Goal: Information Seeking & Learning: Learn about a topic

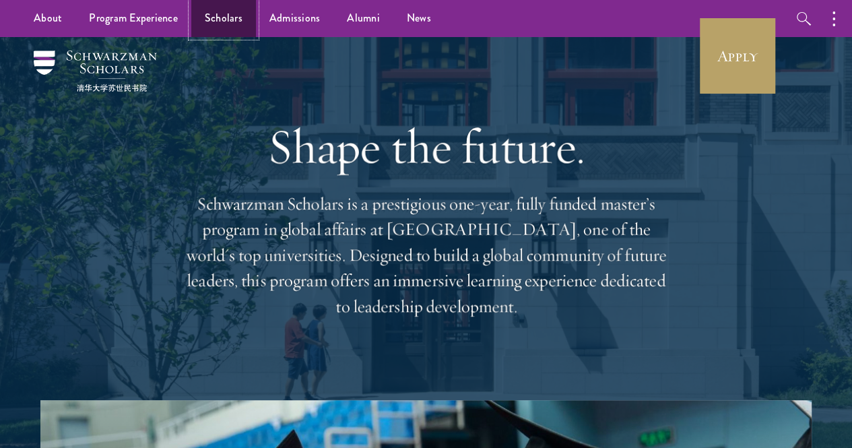
click at [240, 22] on link "Scholars" at bounding box center [223, 18] width 65 height 37
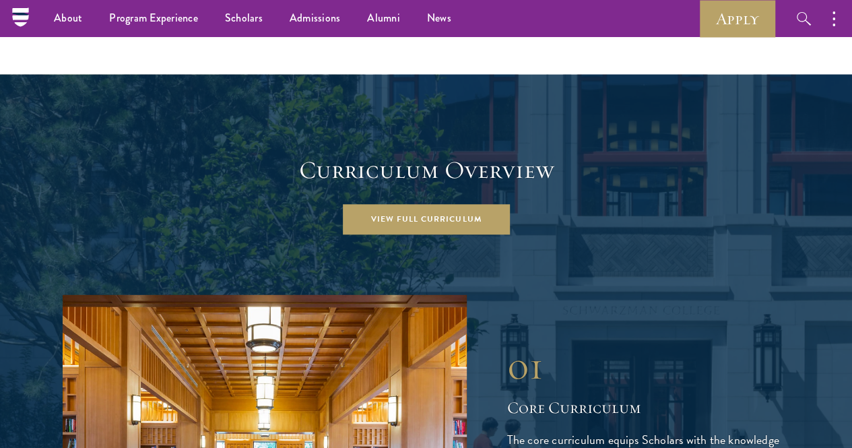
scroll to position [1761, 0]
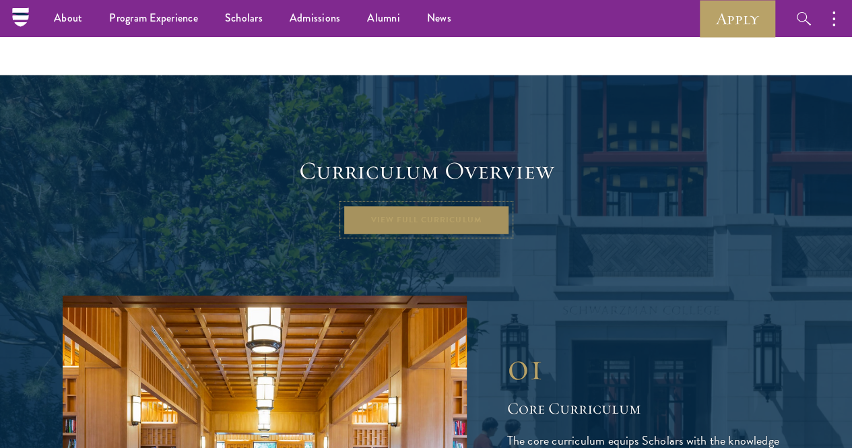
click at [500, 205] on link "View Full Curriculum" at bounding box center [426, 220] width 167 height 30
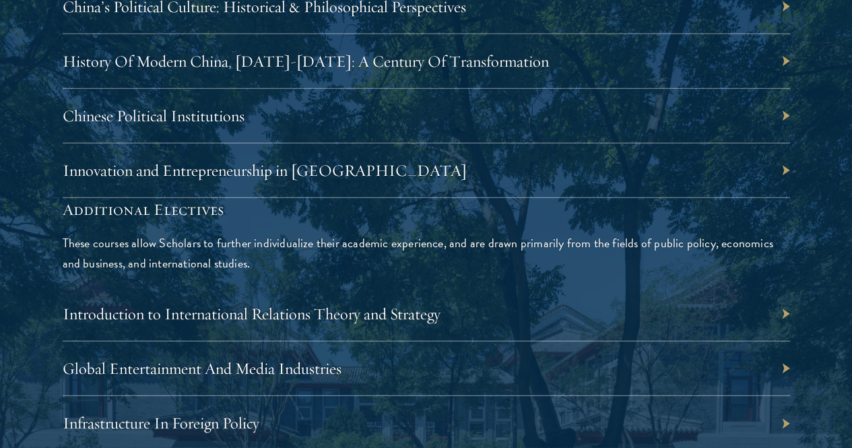
scroll to position [4088, 0]
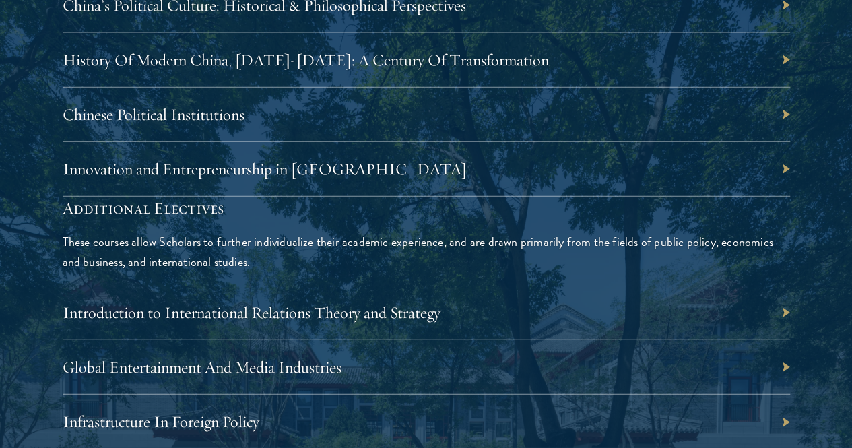
click at [438, 360] on div "Available elective courses for 2024-2025: China-Focused Electives These courses…" at bounding box center [426, 169] width 727 height 671
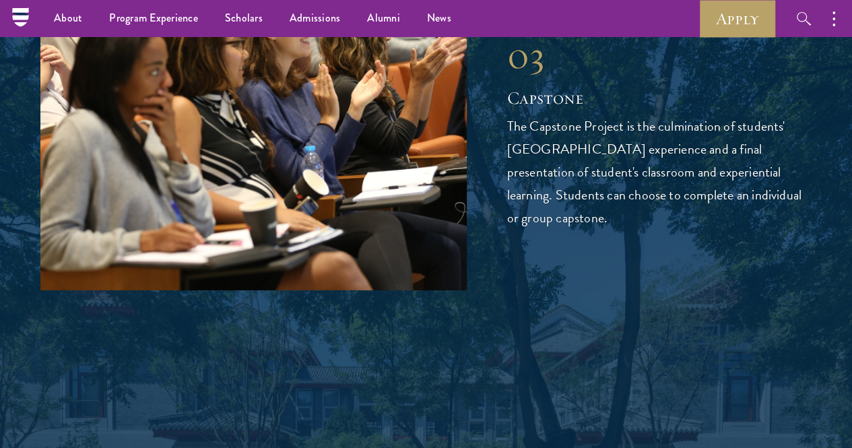
scroll to position [4680, 0]
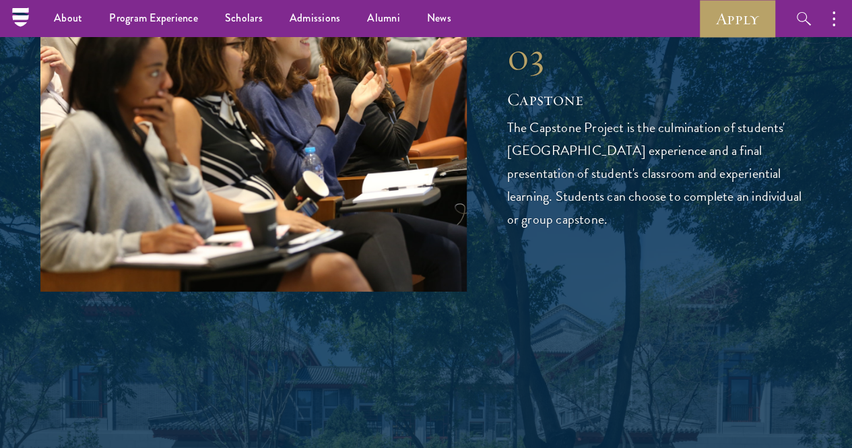
click at [634, 80] on div "03" at bounding box center [659, 56] width 305 height 47
click at [586, 80] on div "03" at bounding box center [659, 56] width 305 height 47
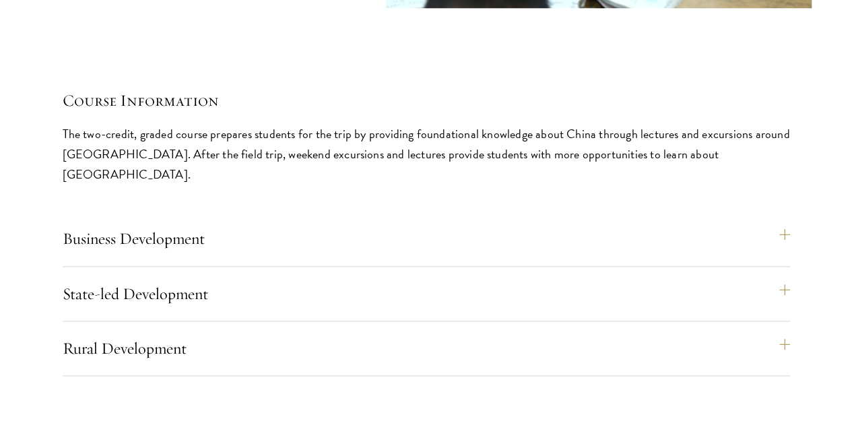
scroll to position [5720, 0]
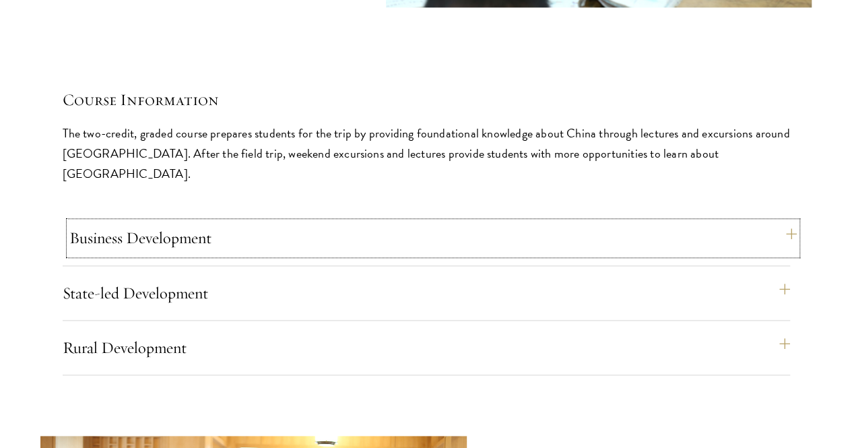
click at [734, 221] on button "Business Development" at bounding box center [432, 237] width 727 height 32
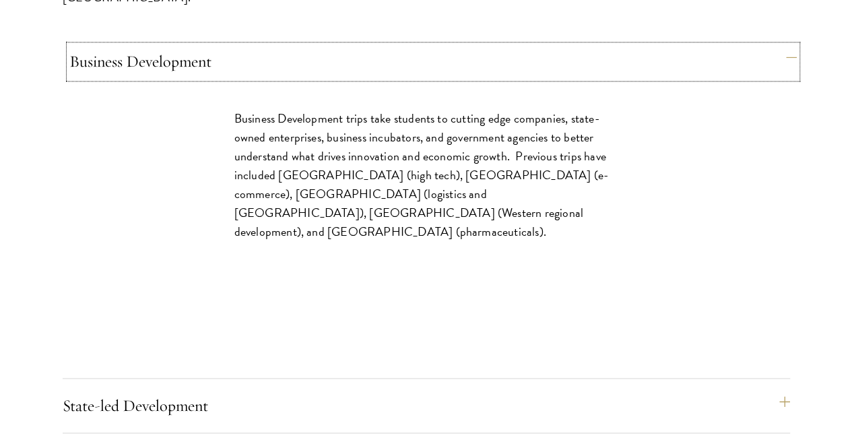
scroll to position [5900, 0]
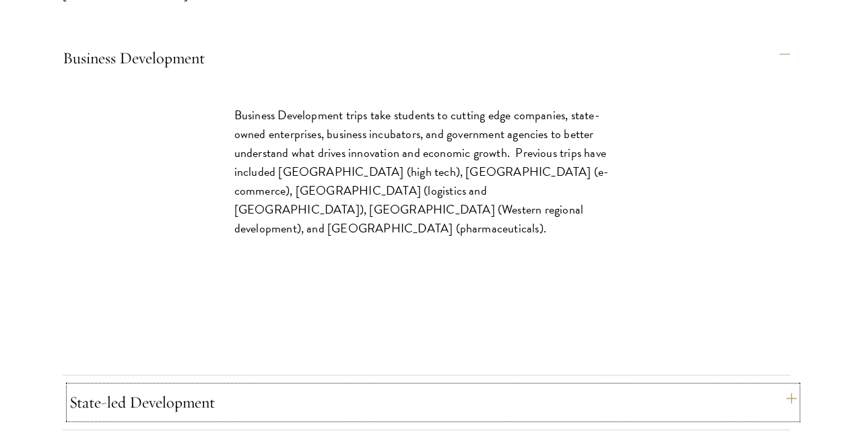
click at [736, 386] on button "State-led Development" at bounding box center [432, 402] width 727 height 32
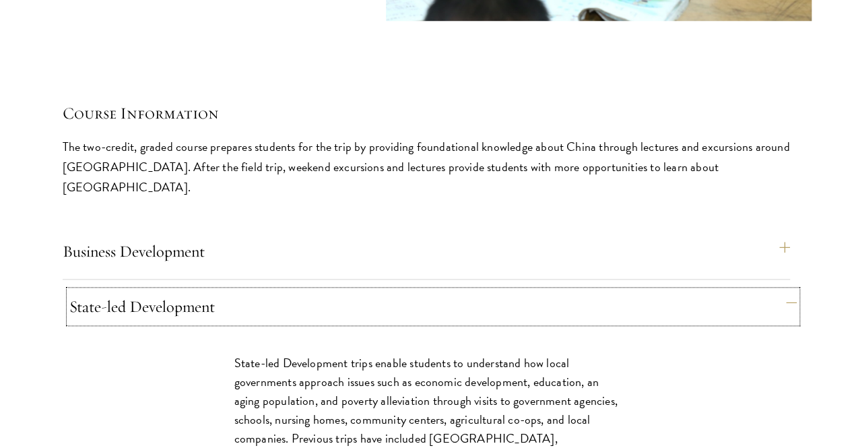
scroll to position [5708, 0]
click at [725, 289] on button "State-led Development" at bounding box center [432, 305] width 727 height 32
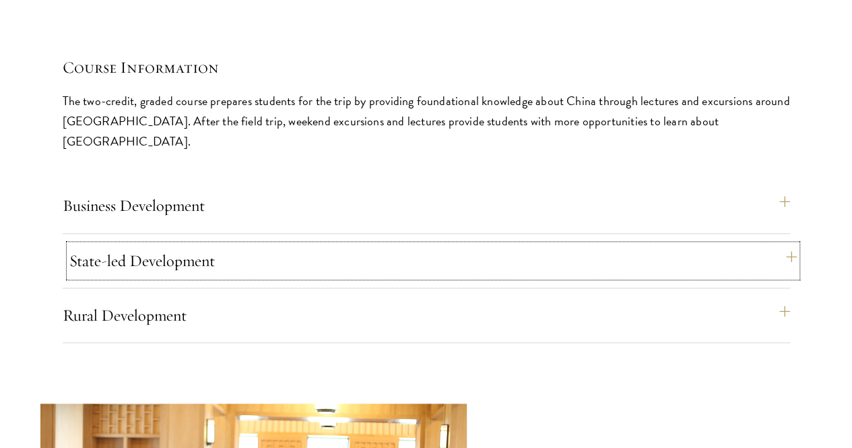
scroll to position [5764, 0]
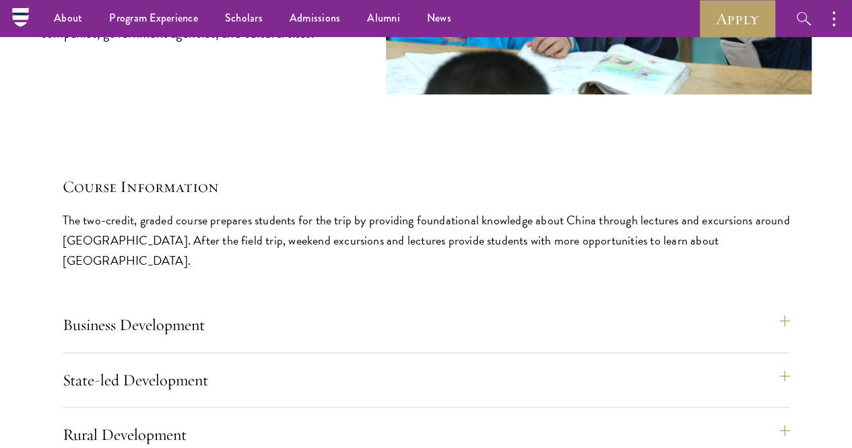
scroll to position [5640, 0]
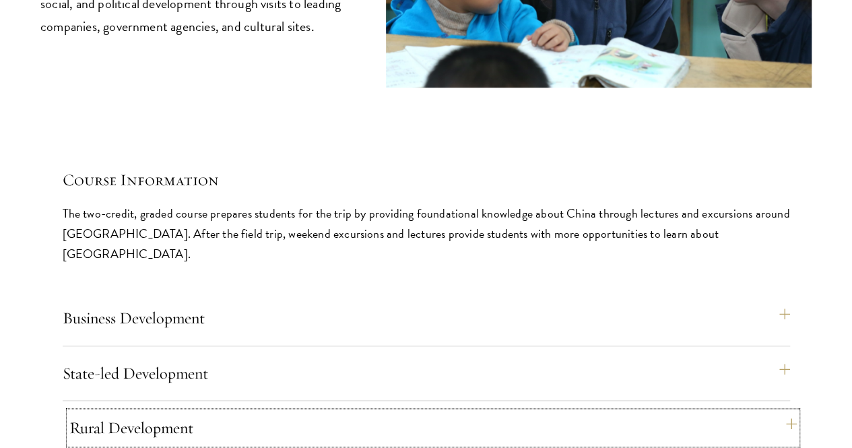
click at [725, 411] on button "Rural Development" at bounding box center [432, 427] width 727 height 32
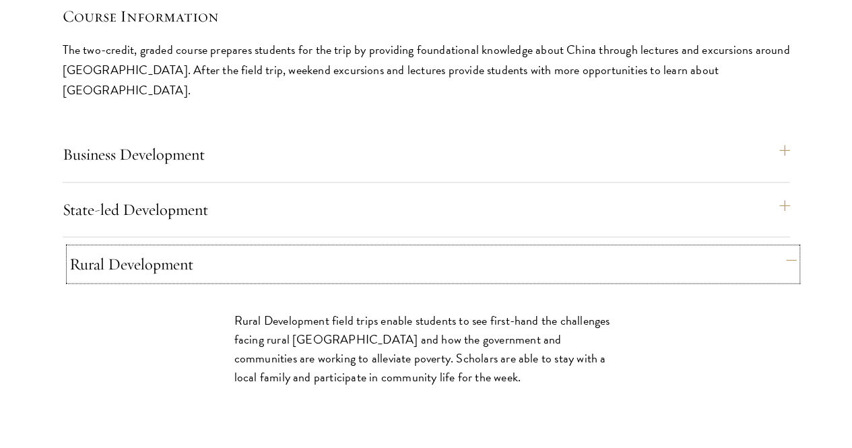
scroll to position [5809, 0]
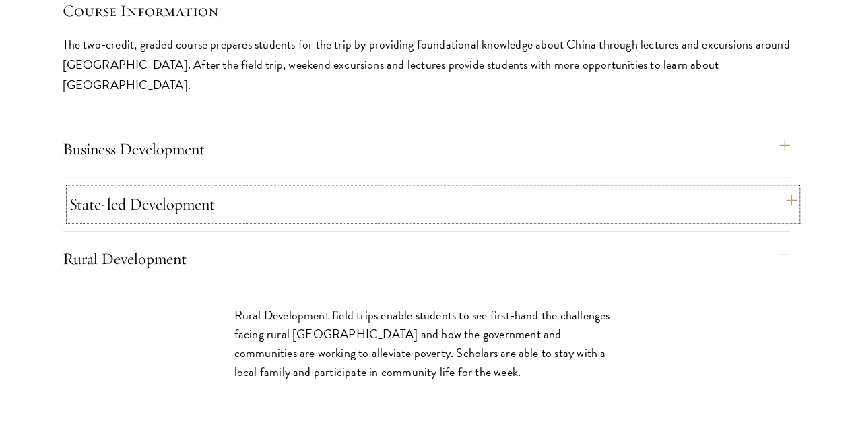
click at [712, 188] on button "State-led Development" at bounding box center [432, 204] width 727 height 32
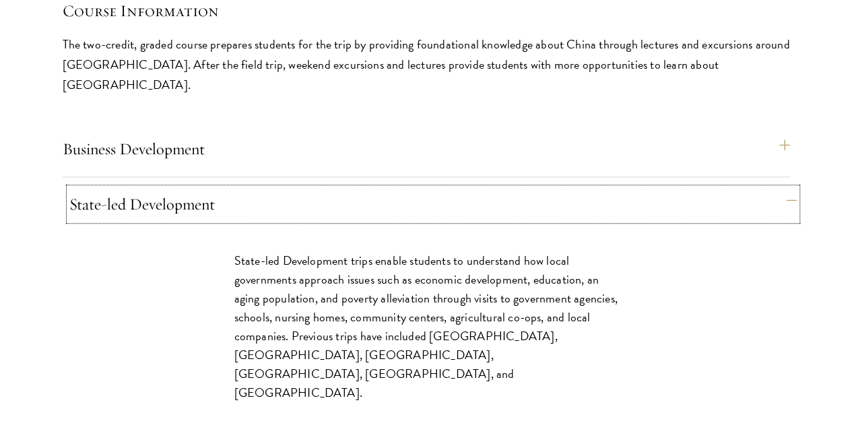
click at [677, 188] on button "State-led Development" at bounding box center [432, 204] width 727 height 32
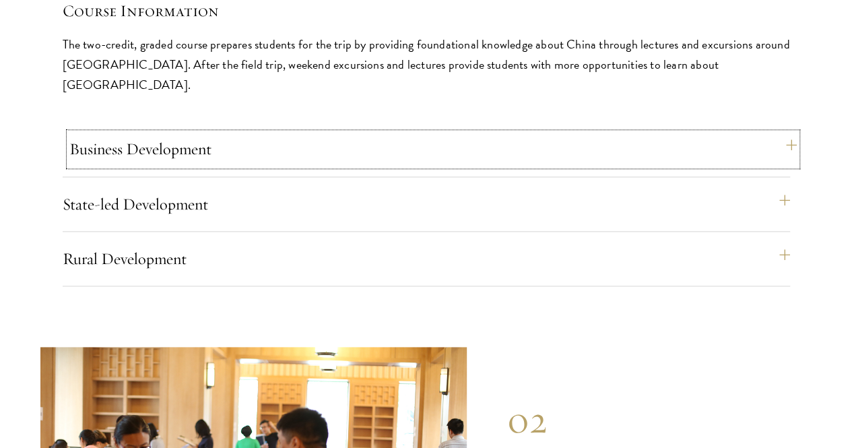
click at [653, 133] on button "Business Development" at bounding box center [432, 149] width 727 height 32
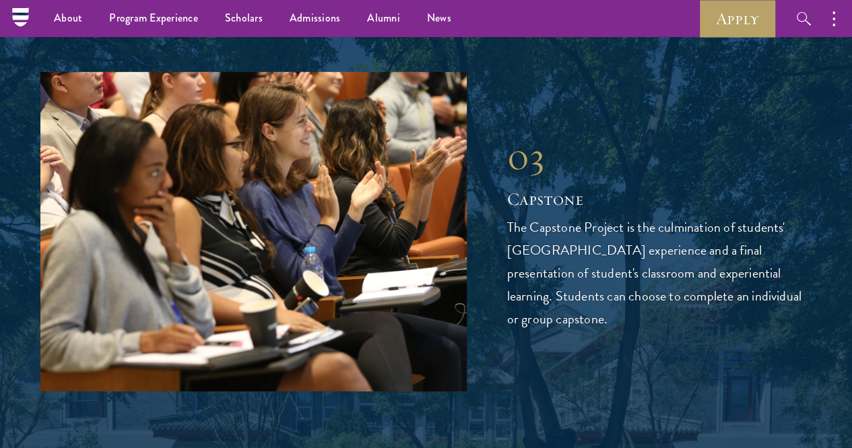
scroll to position [4463, 0]
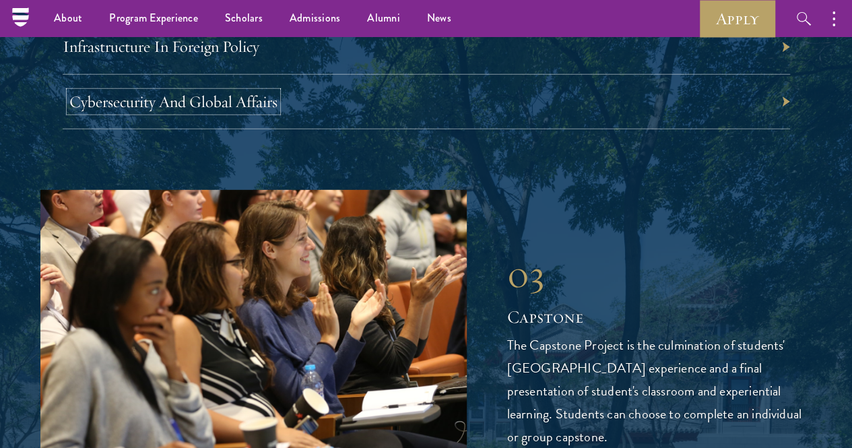
click at [277, 112] on link "Cybersecurity And Global Affairs" at bounding box center [173, 102] width 208 height 20
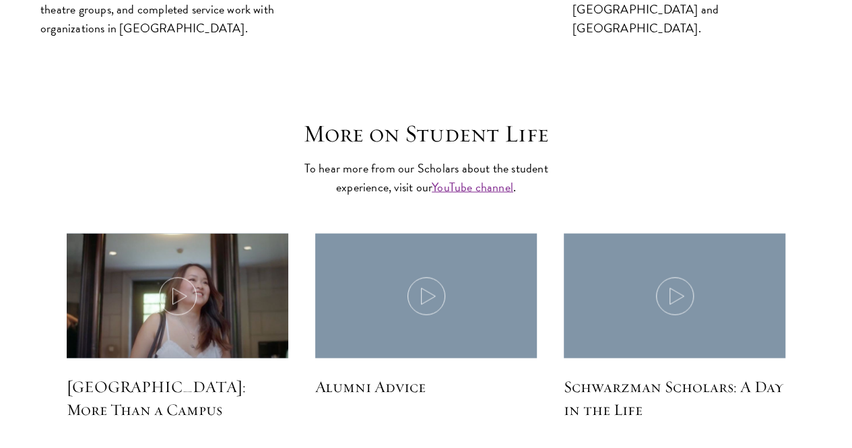
scroll to position [3750, 0]
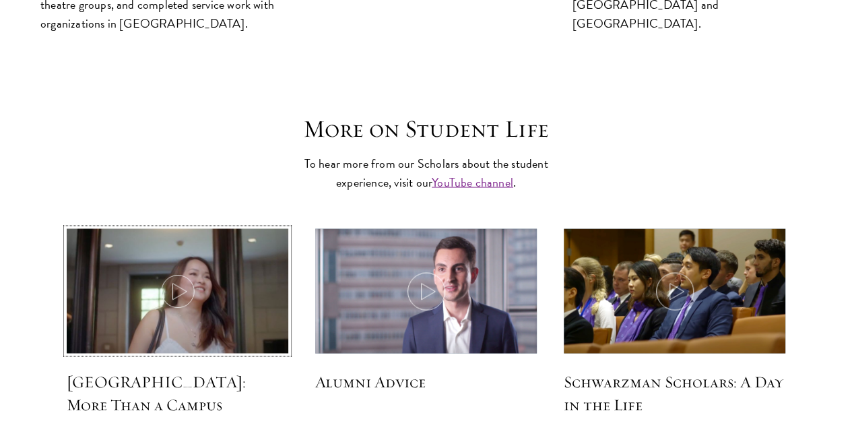
click at [185, 225] on img at bounding box center [178, 292] width 236 height 135
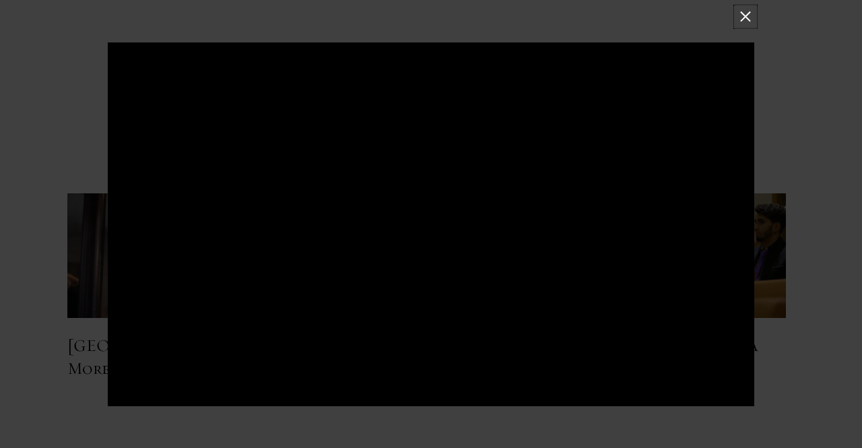
click at [745, 18] on button at bounding box center [745, 16] width 18 height 18
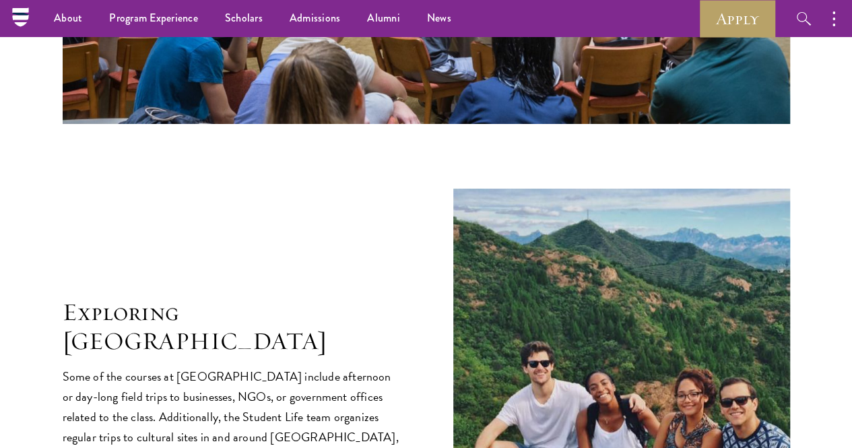
scroll to position [2453, 0]
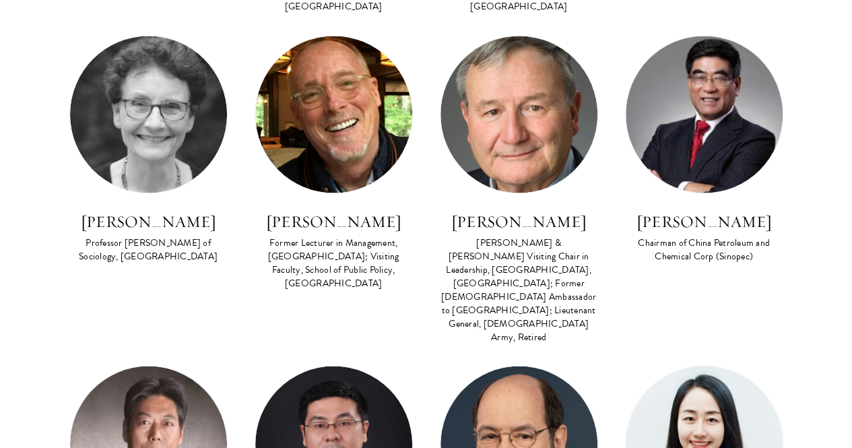
scroll to position [1179, 0]
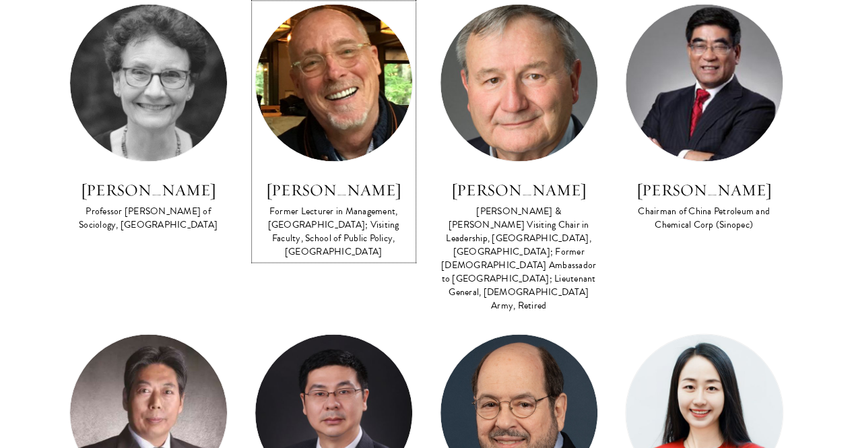
click at [376, 92] on img at bounding box center [333, 82] width 157 height 157
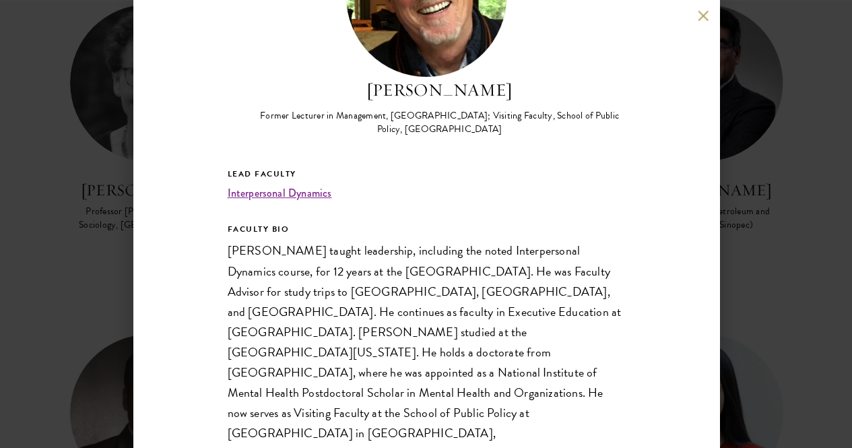
scroll to position [125, 0]
click at [796, 309] on div "[PERSON_NAME] Former Lecturer in Management, [GEOGRAPHIC_DATA]; Visiting Facult…" at bounding box center [426, 224] width 852 height 448
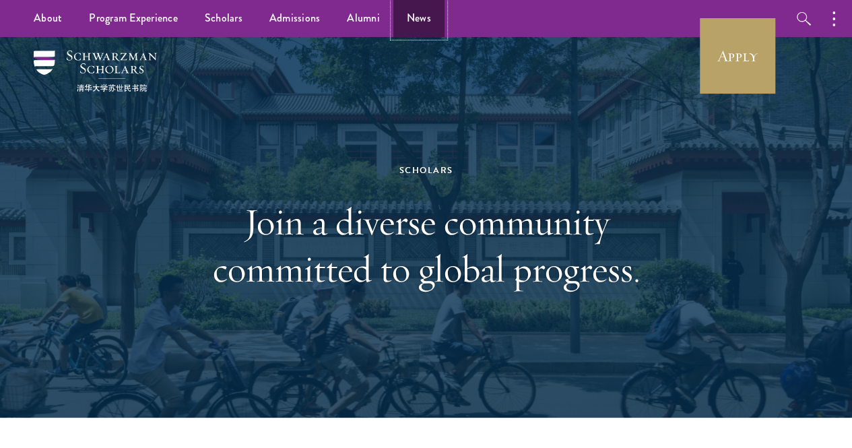
click at [444, 19] on link "News" at bounding box center [418, 18] width 51 height 37
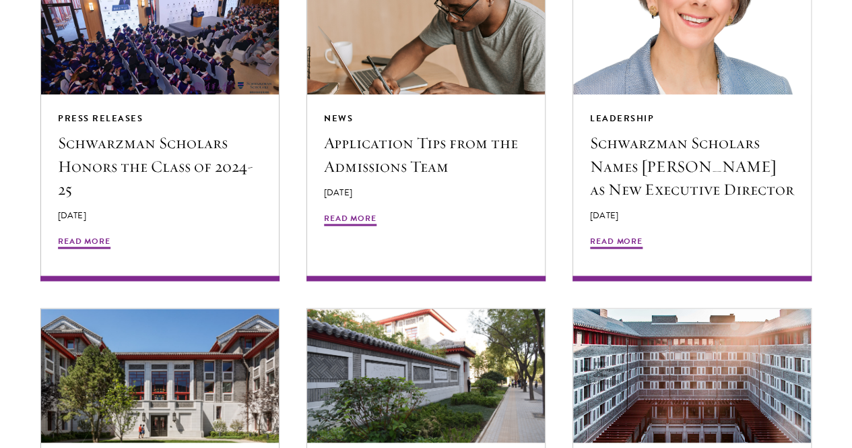
scroll to position [1128, 0]
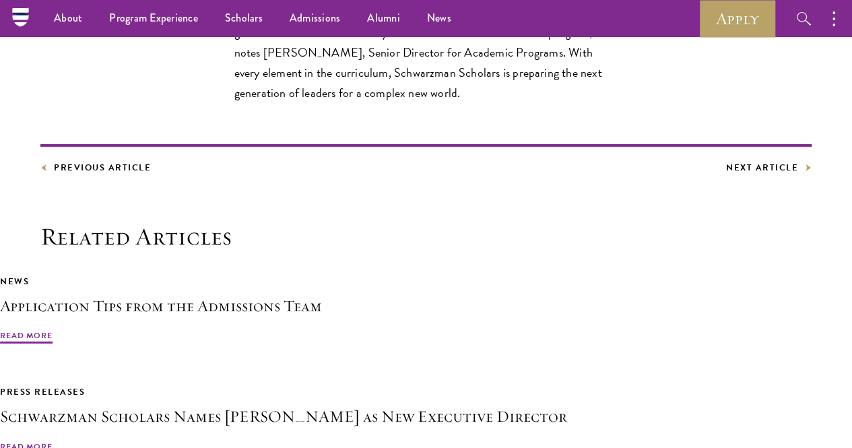
scroll to position [2082, 0]
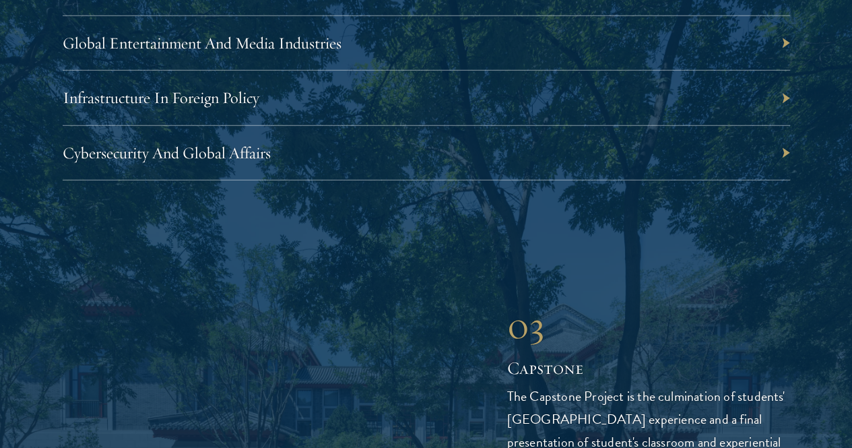
scroll to position [4443, 0]
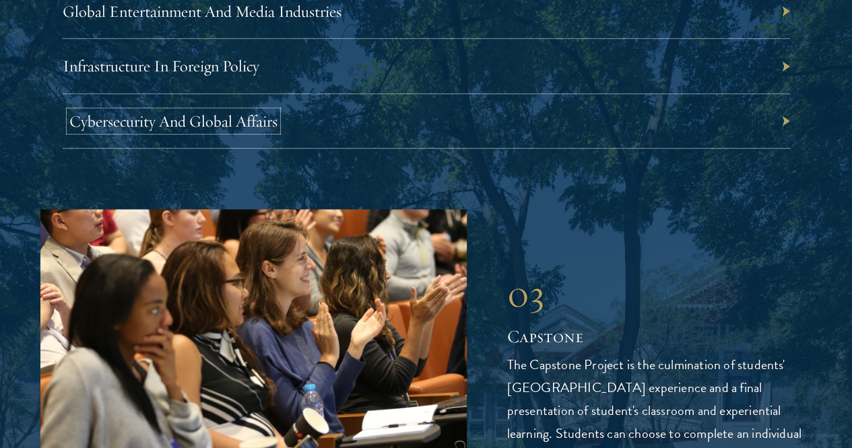
click at [277, 131] on link "Cybersecurity And Global Affairs" at bounding box center [173, 121] width 208 height 20
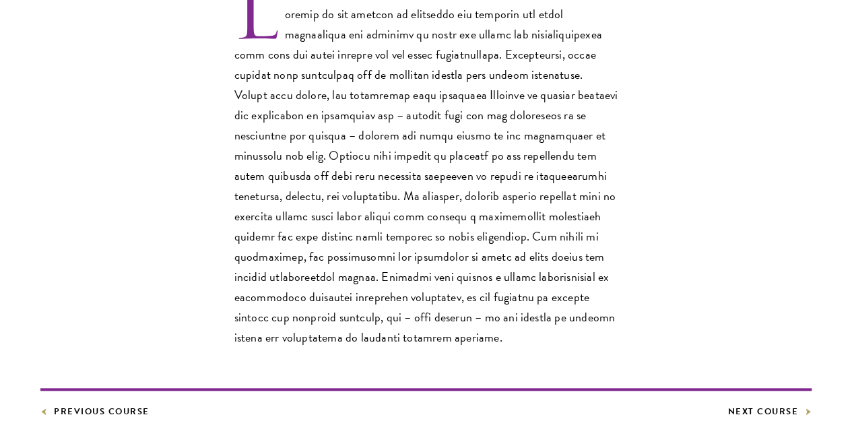
scroll to position [477, 0]
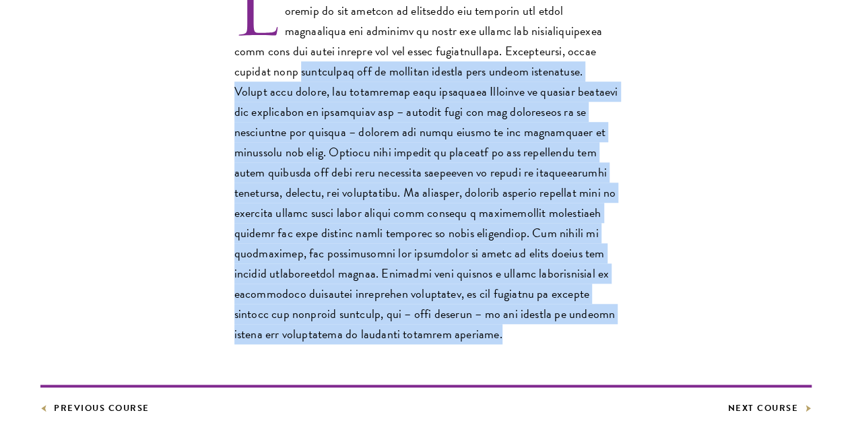
drag, startPoint x: 314, startPoint y: 94, endPoint x: 250, endPoint y: 421, distance: 334.0
click at [250, 344] on p at bounding box center [426, 162] width 384 height 363
click at [77, 308] on div at bounding box center [425, 162] width 771 height 363
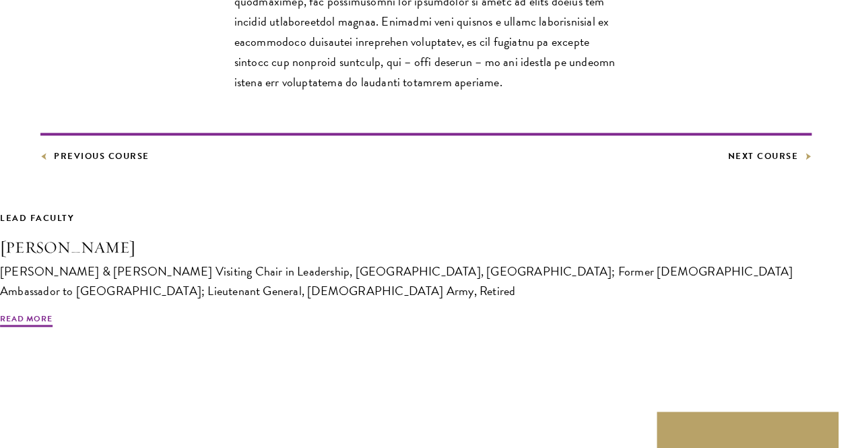
scroll to position [730, 0]
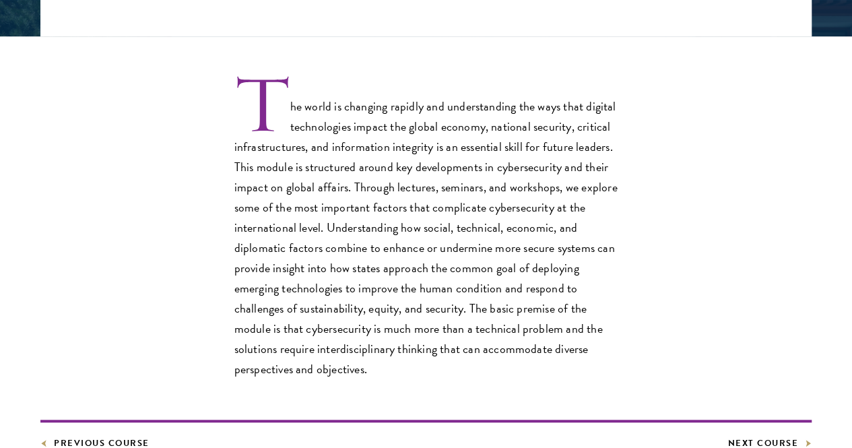
scroll to position [381, 0]
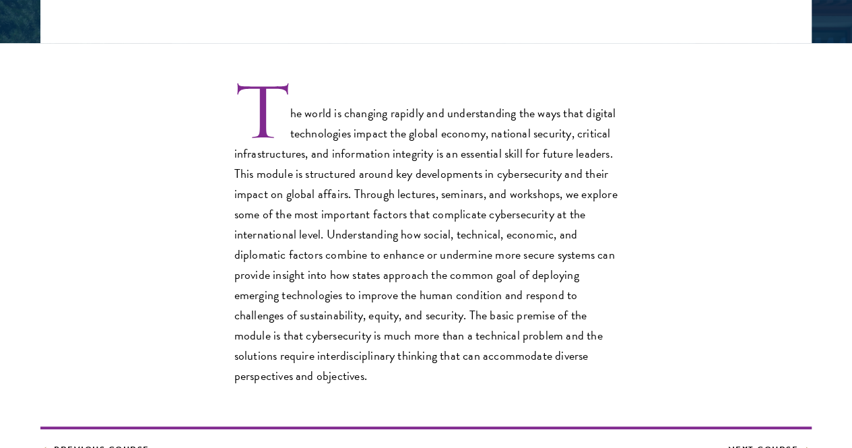
scroll to position [393, 0]
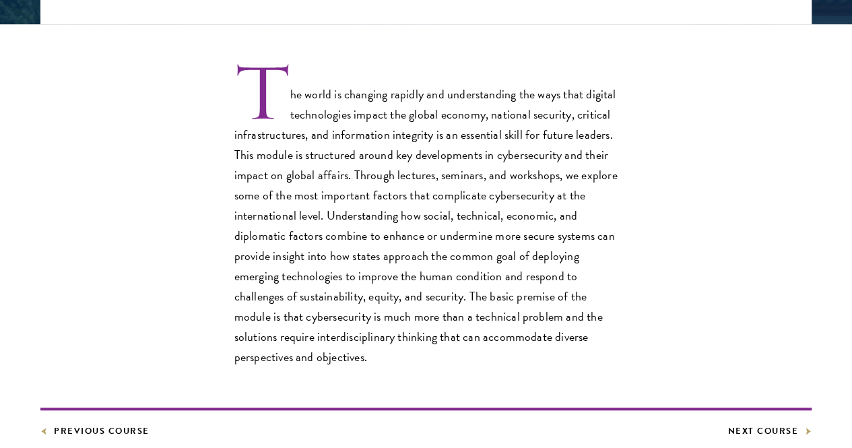
click at [490, 352] on p "The world is changing rapidly and understanding the ways that digital technolog…" at bounding box center [426, 216] width 384 height 302
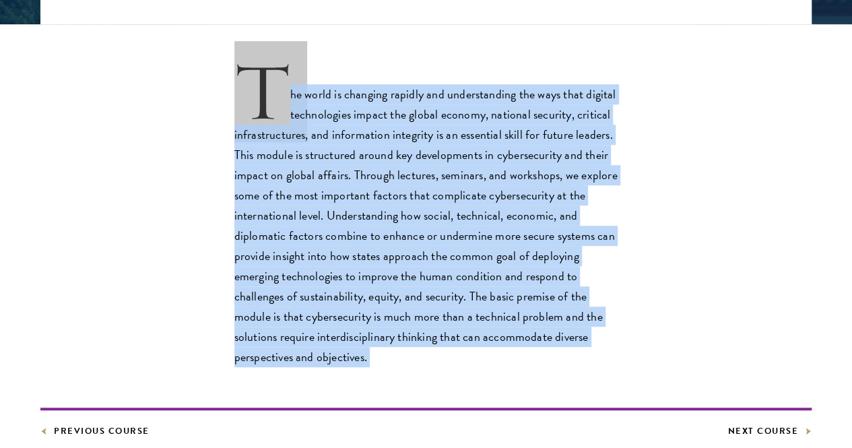
click at [490, 352] on p "The world is changing rapidly and understanding the ways that digital technolog…" at bounding box center [426, 216] width 384 height 302
copy div "The world is changing rapidly and understanding the ways that digital technolog…"
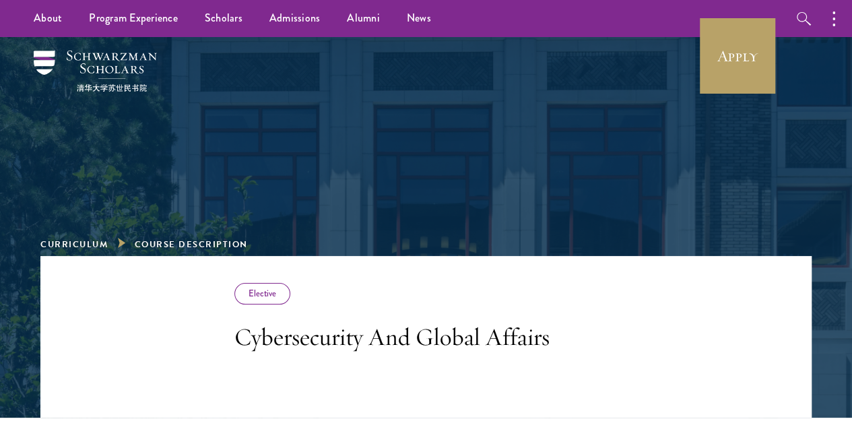
click at [486, 289] on div "Elective Cybersecurity And Global Affairs" at bounding box center [426, 317] width 384 height 69
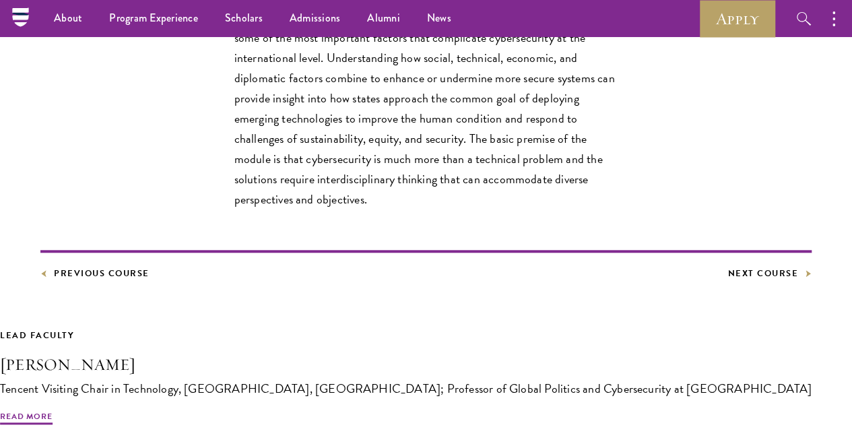
scroll to position [548, 0]
